Goal: Find specific page/section: Find specific page/section

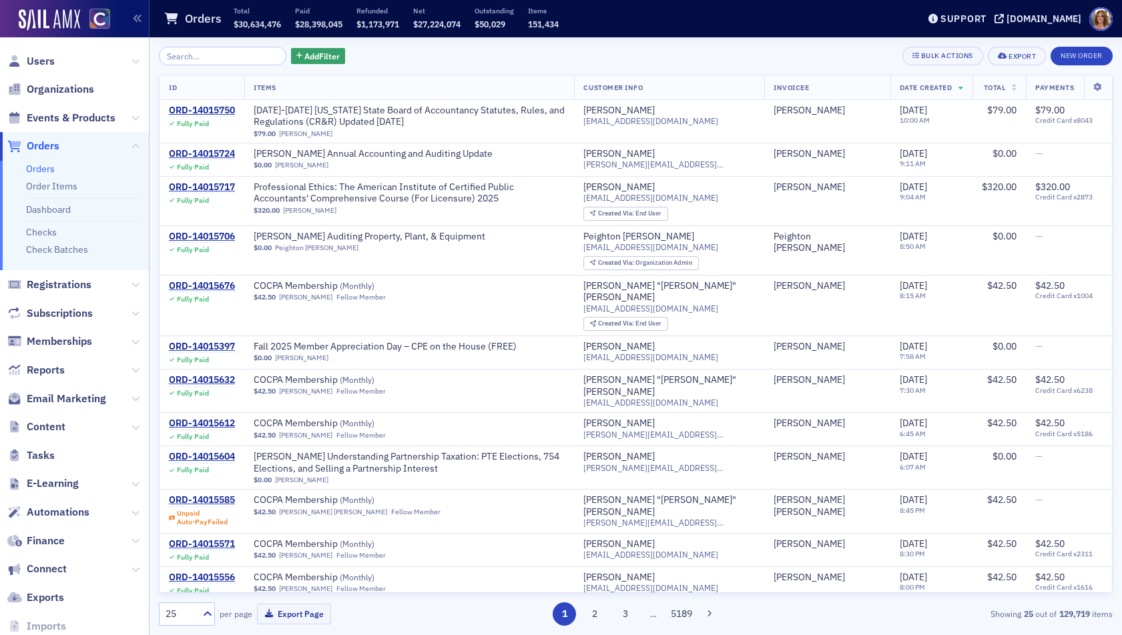
scroll to position [9, 0]
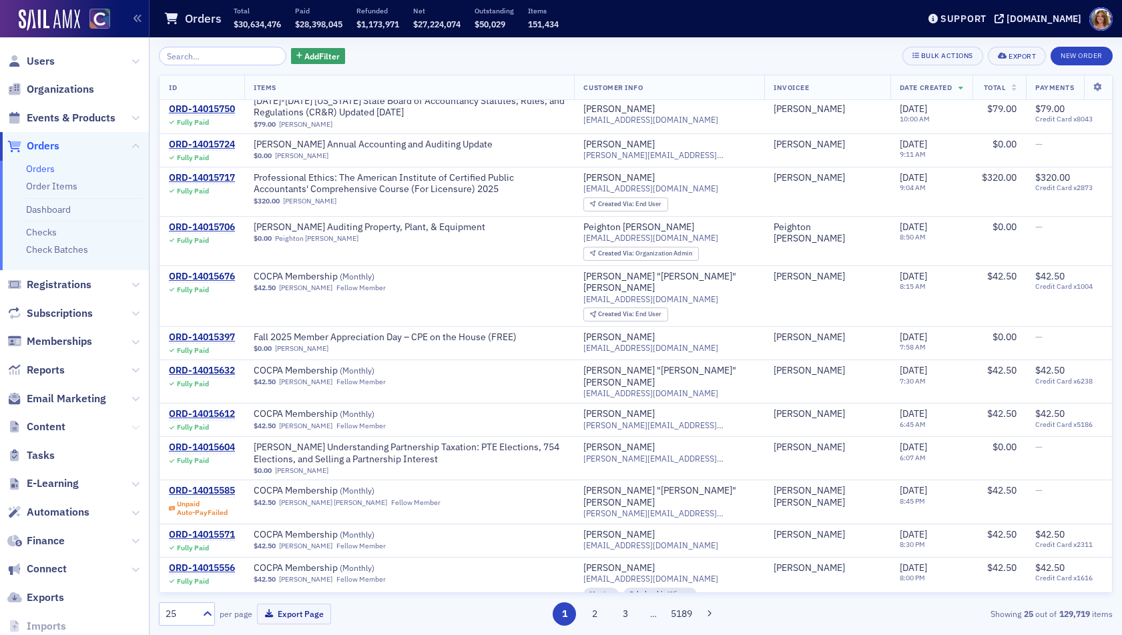
click at [134, 426] on icon at bounding box center [135, 428] width 8 height 8
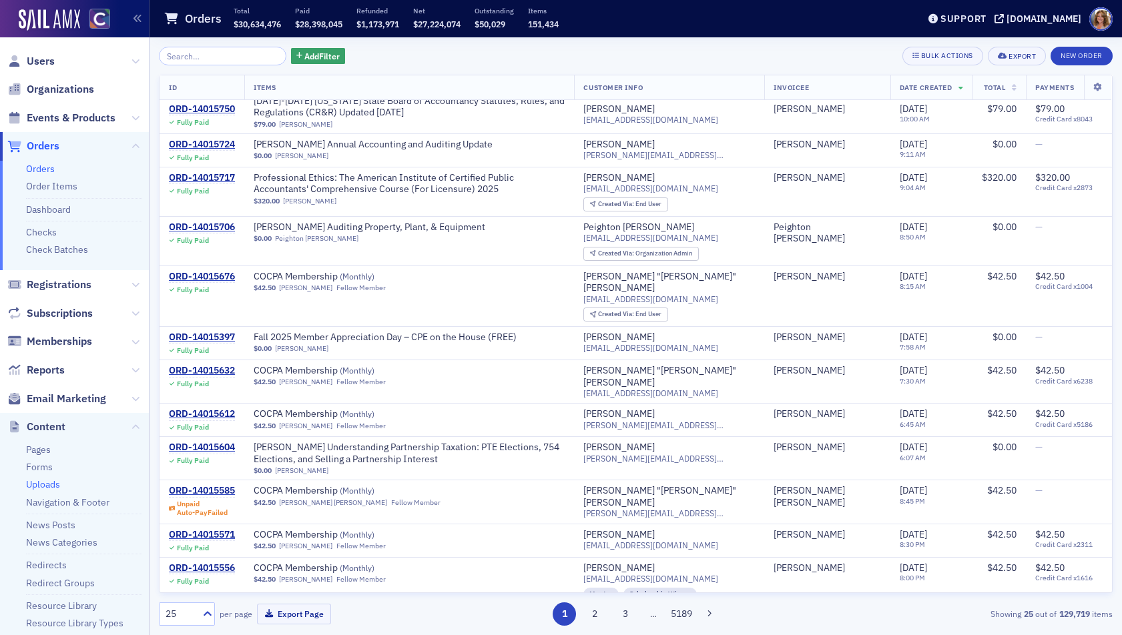
click at [53, 482] on link "Uploads" at bounding box center [43, 484] width 34 height 12
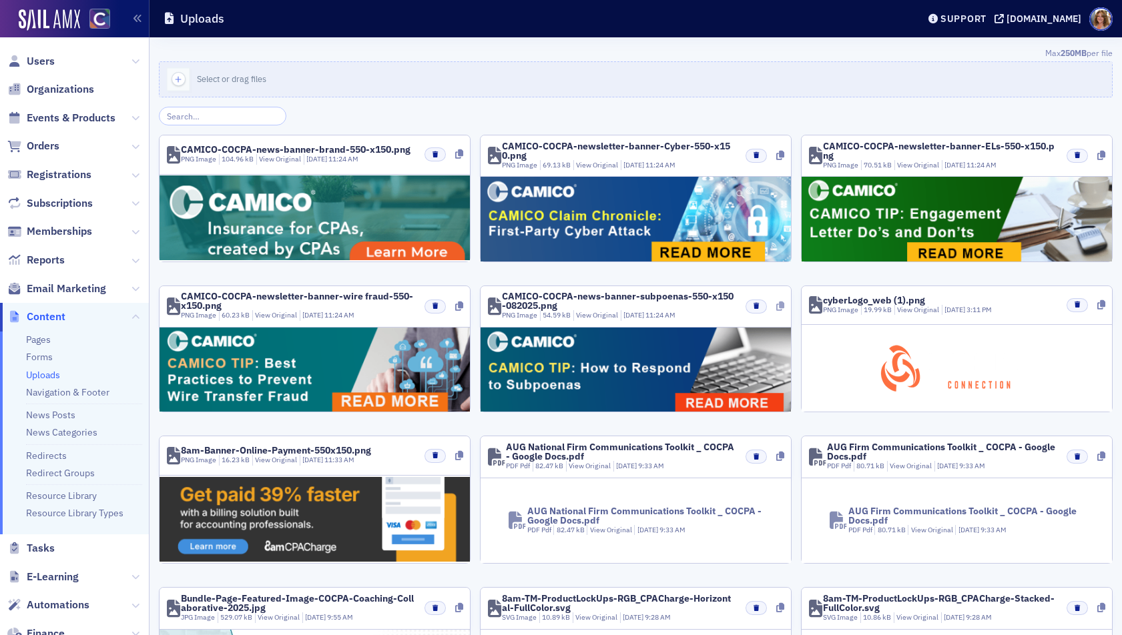
click at [781, 306] on icon at bounding box center [780, 306] width 8 height 9
click at [458, 305] on icon at bounding box center [459, 306] width 8 height 9
click at [1102, 155] on icon at bounding box center [1101, 155] width 8 height 9
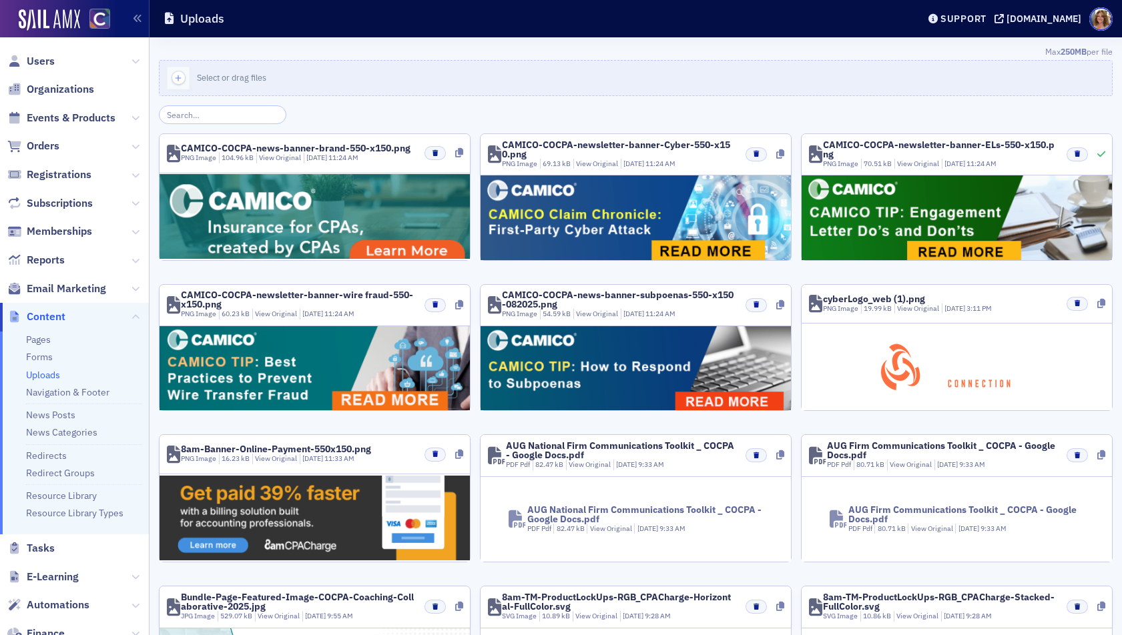
scroll to position [2, 0]
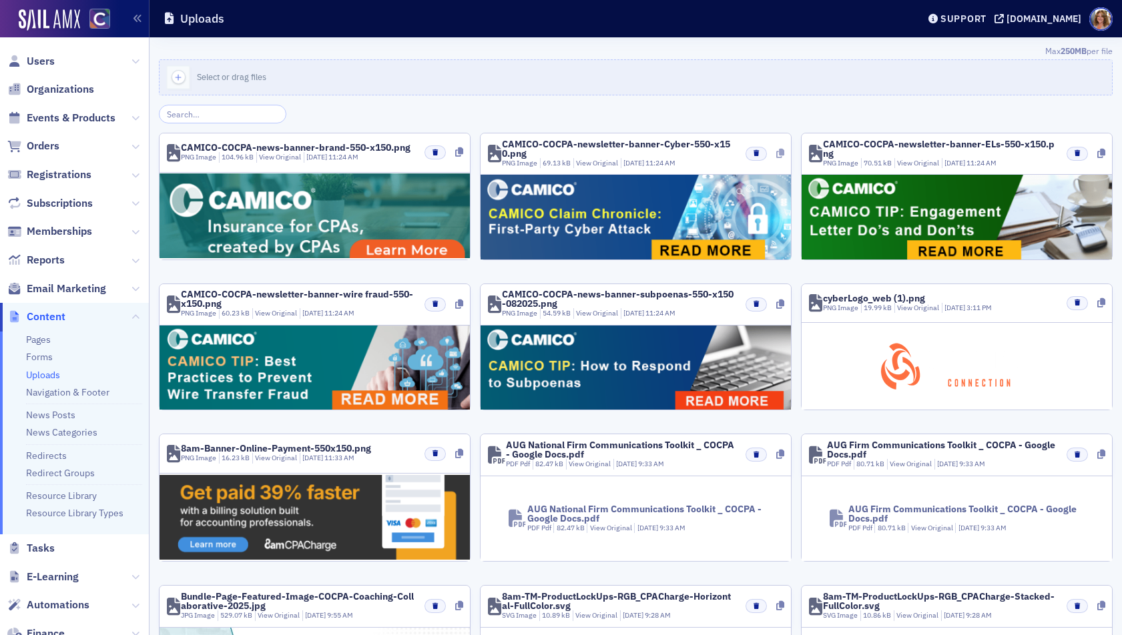
click at [779, 151] on icon at bounding box center [780, 153] width 8 height 9
click at [458, 151] on icon at bounding box center [459, 151] width 8 height 9
